Goal: Information Seeking & Learning: Learn about a topic

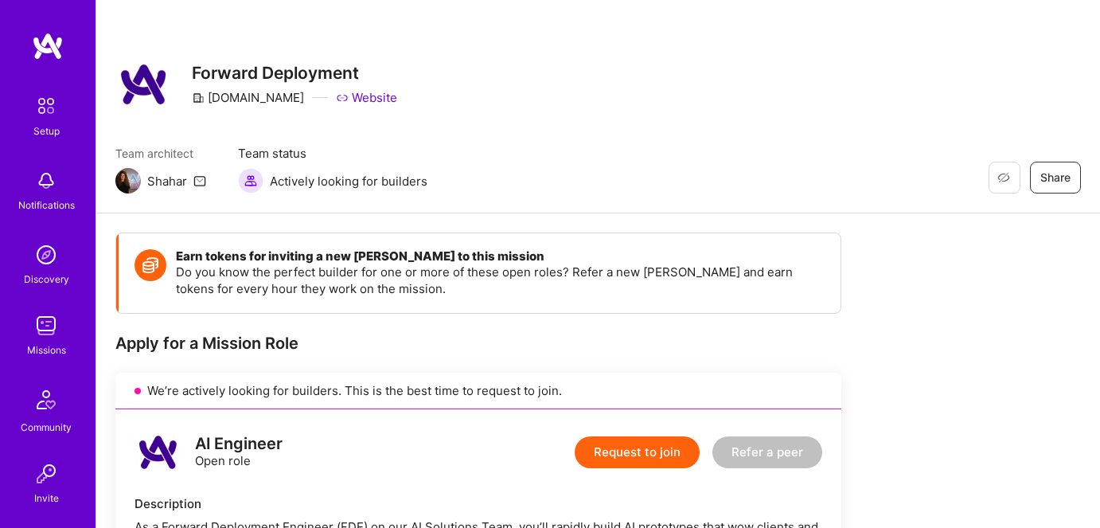
scroll to position [289, 0]
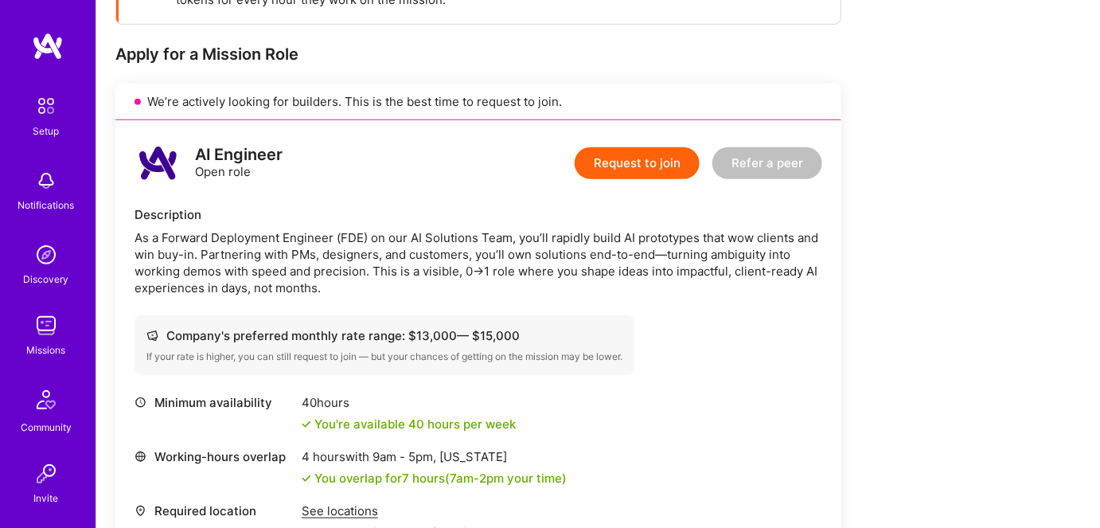
click at [38, 343] on div "Missions" at bounding box center [46, 350] width 39 height 17
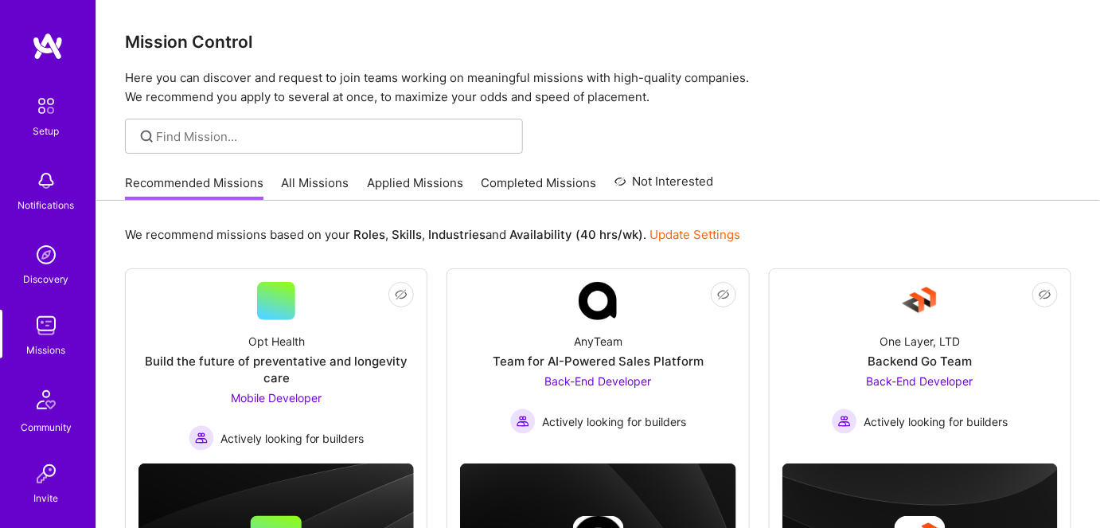
click at [307, 183] on link "All Missions" at bounding box center [316, 187] width 68 height 26
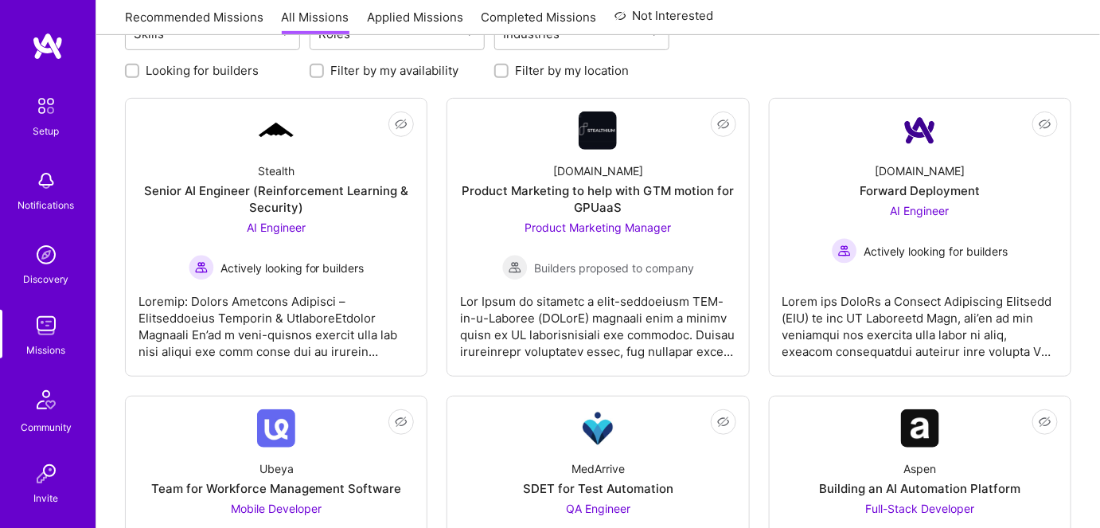
scroll to position [217, 0]
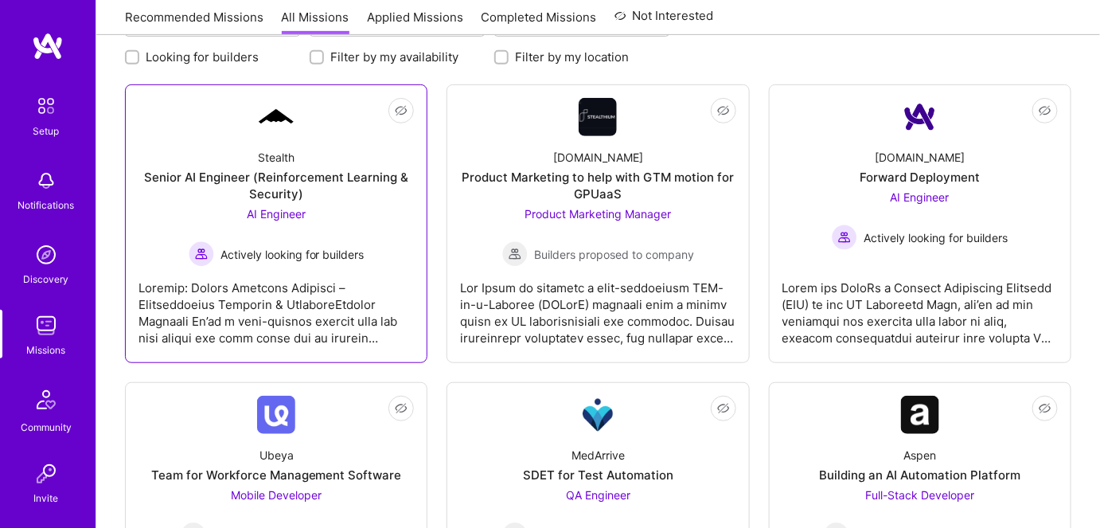
click at [301, 306] on div at bounding box center [276, 307] width 275 height 80
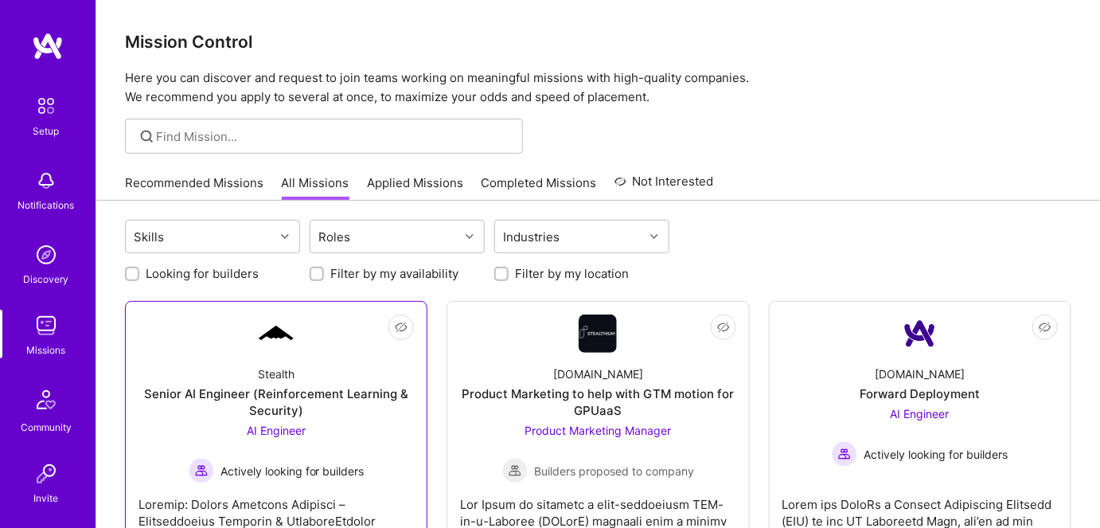
scroll to position [217, 0]
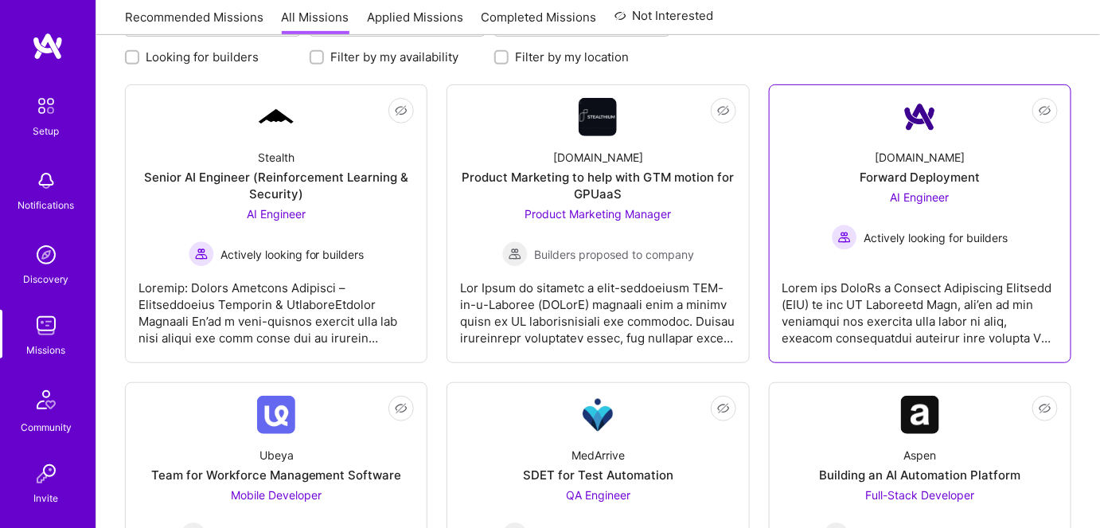
click at [855, 330] on div at bounding box center [920, 307] width 275 height 80
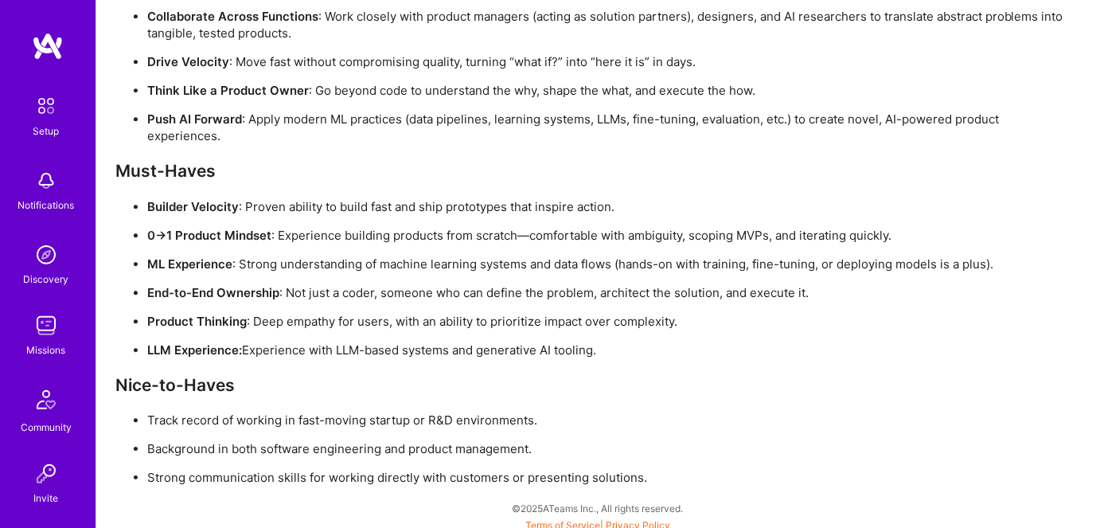
scroll to position [1326, 0]
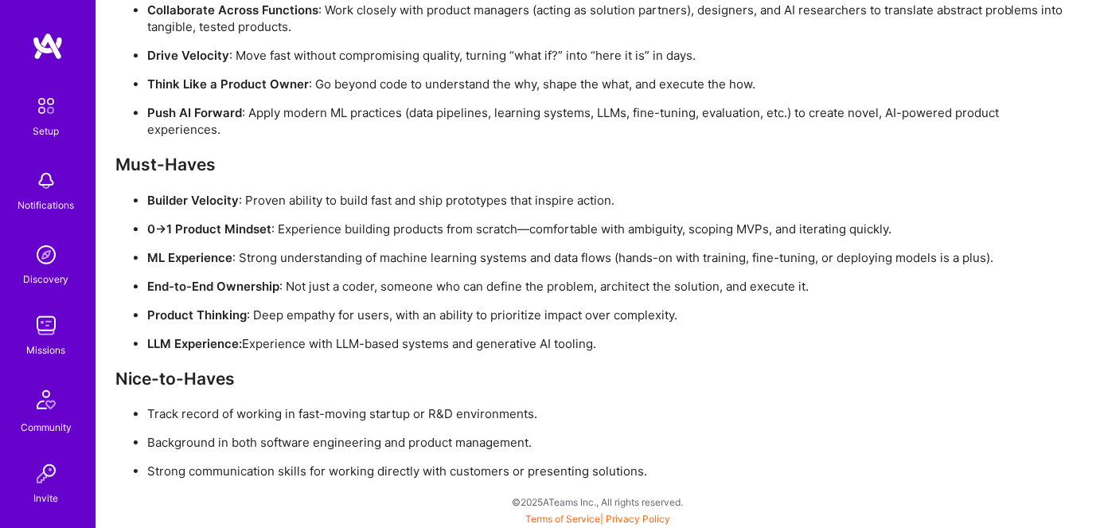
click at [751, 228] on p "0→1 Product Mindset : Experience building products from scratch—comfortable wit…" at bounding box center [608, 229] width 923 height 17
click at [642, 256] on p "ML Experience : Strong understanding of machine learning systems and data flows…" at bounding box center [608, 257] width 923 height 17
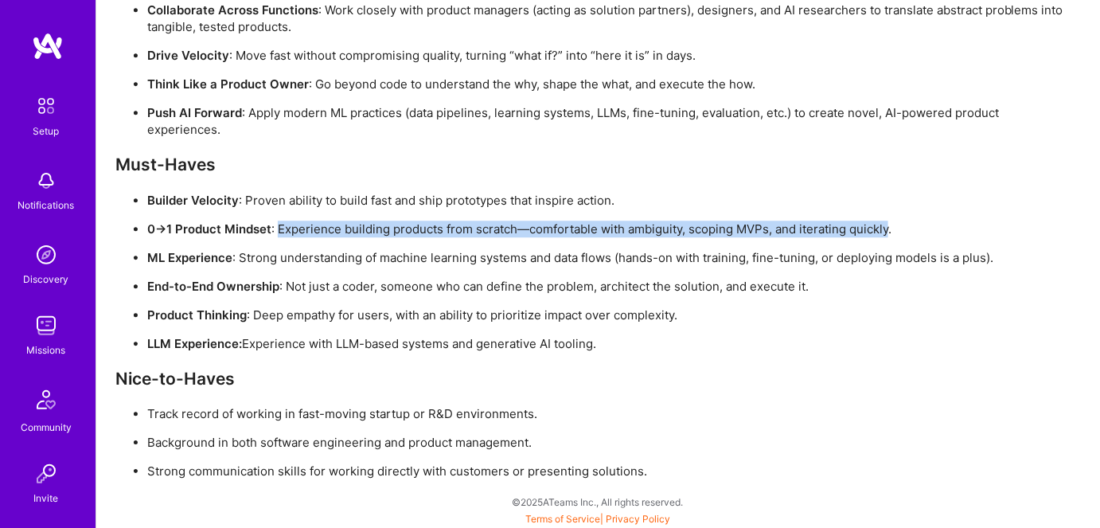
drag, startPoint x: 279, startPoint y: 228, endPoint x: 889, endPoint y: 228, distance: 609.8
click at [889, 228] on p "0→1 Product Mindset : Experience building products from scratch—comfortable wit…" at bounding box center [608, 229] width 923 height 17
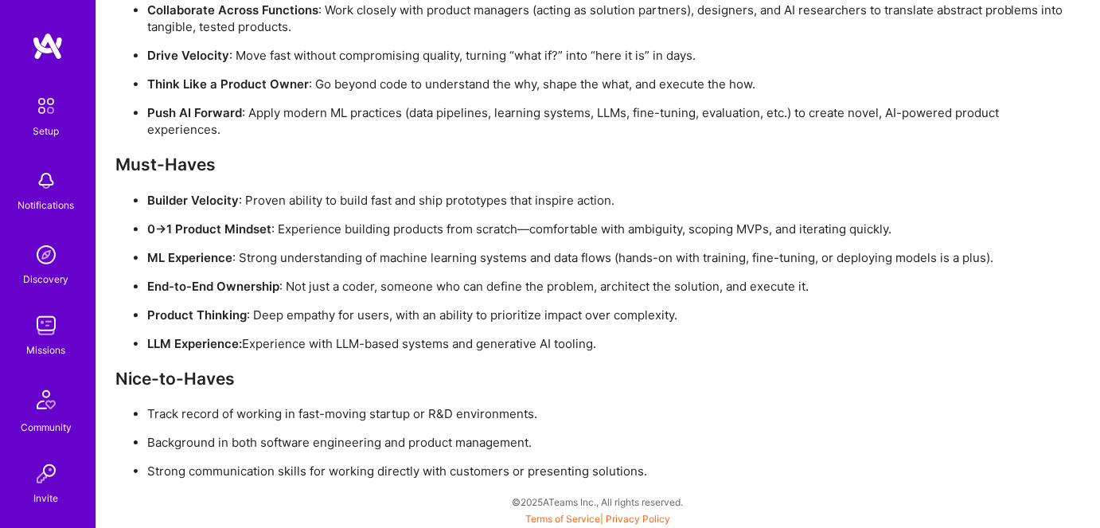
click at [386, 253] on p "ML Experience : Strong understanding of machine learning systems and data flows…" at bounding box center [608, 257] width 923 height 17
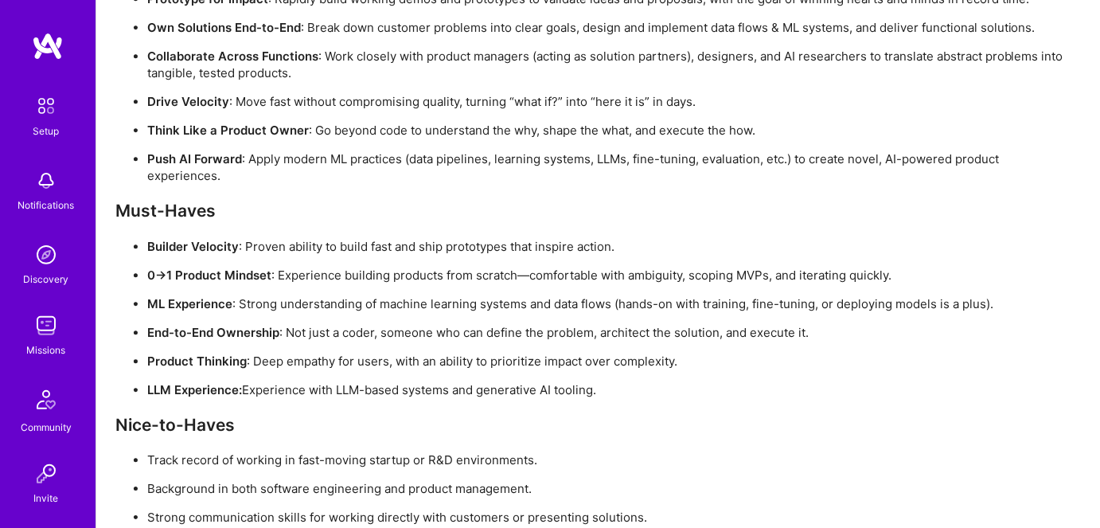
scroll to position [1254, 0]
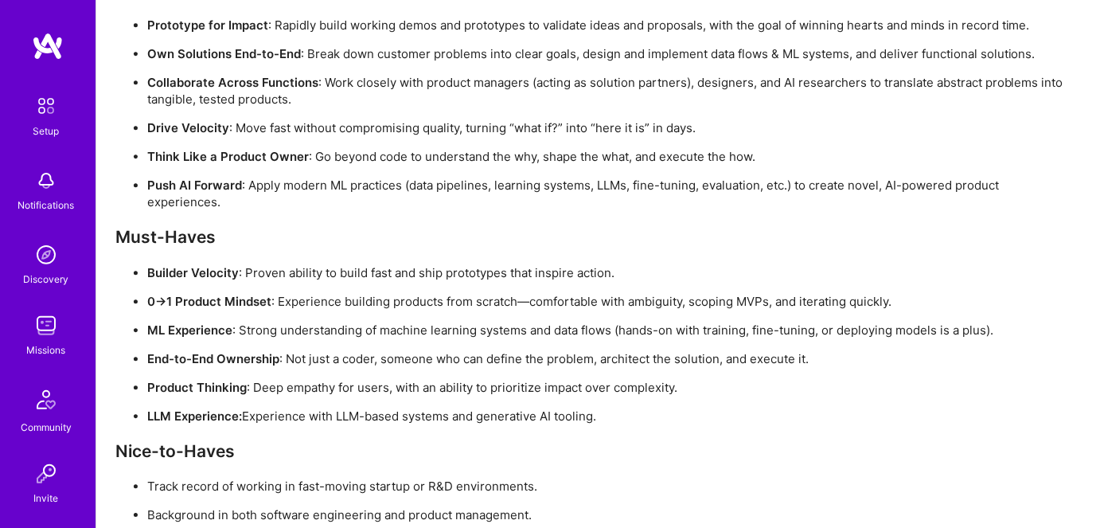
click at [1045, 393] on p "Product Thinking : Deep empathy for users, with an ability to prioritize impact…" at bounding box center [608, 387] width 923 height 17
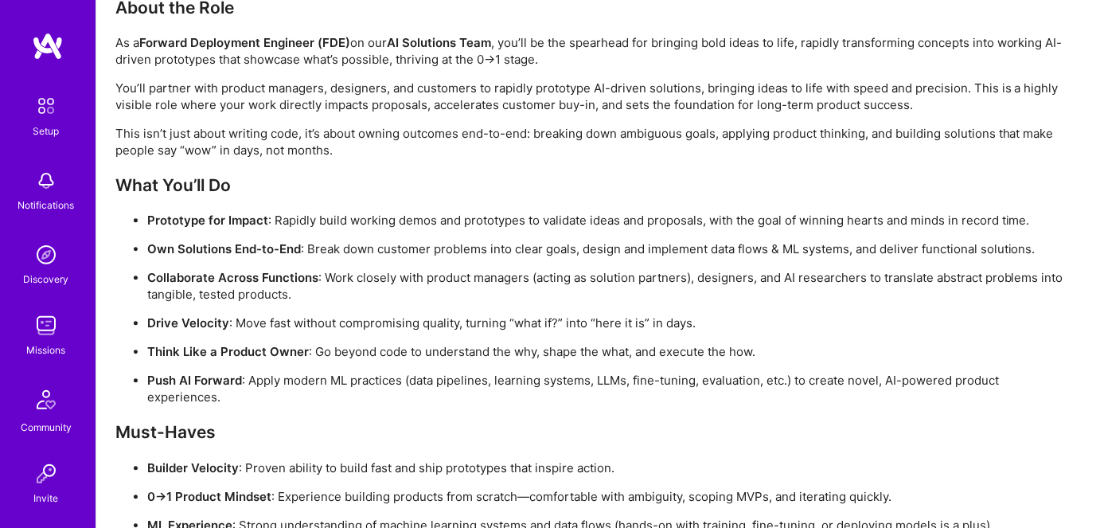
scroll to position [1326, 0]
